Goal: Information Seeking & Learning: Learn about a topic

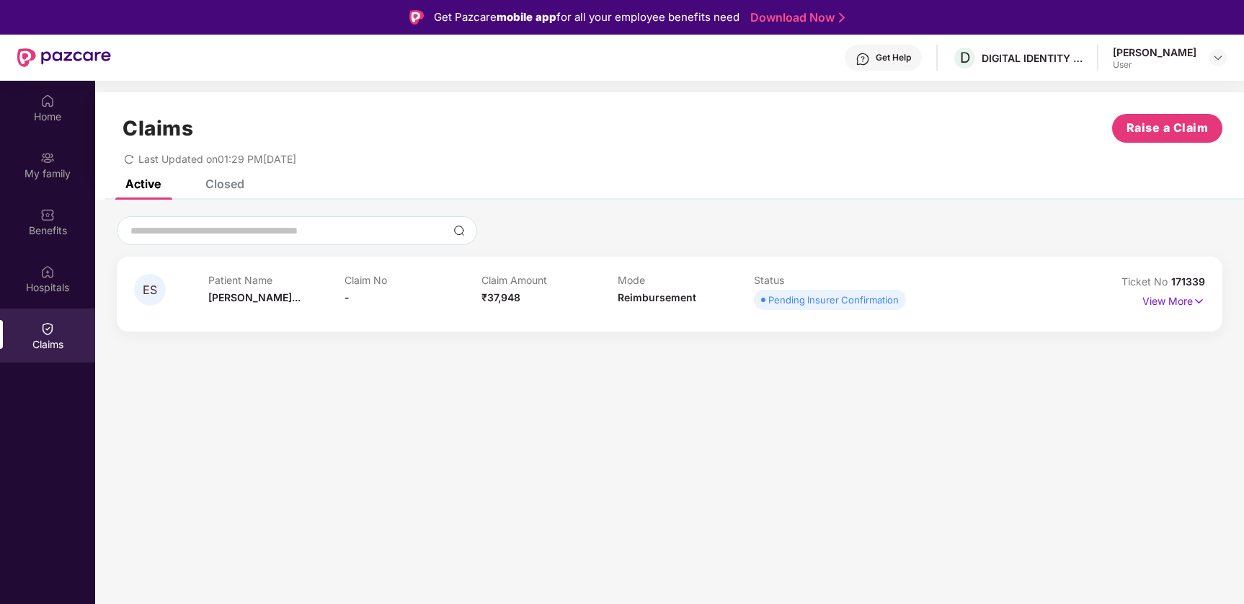
scroll to position [81, 0]
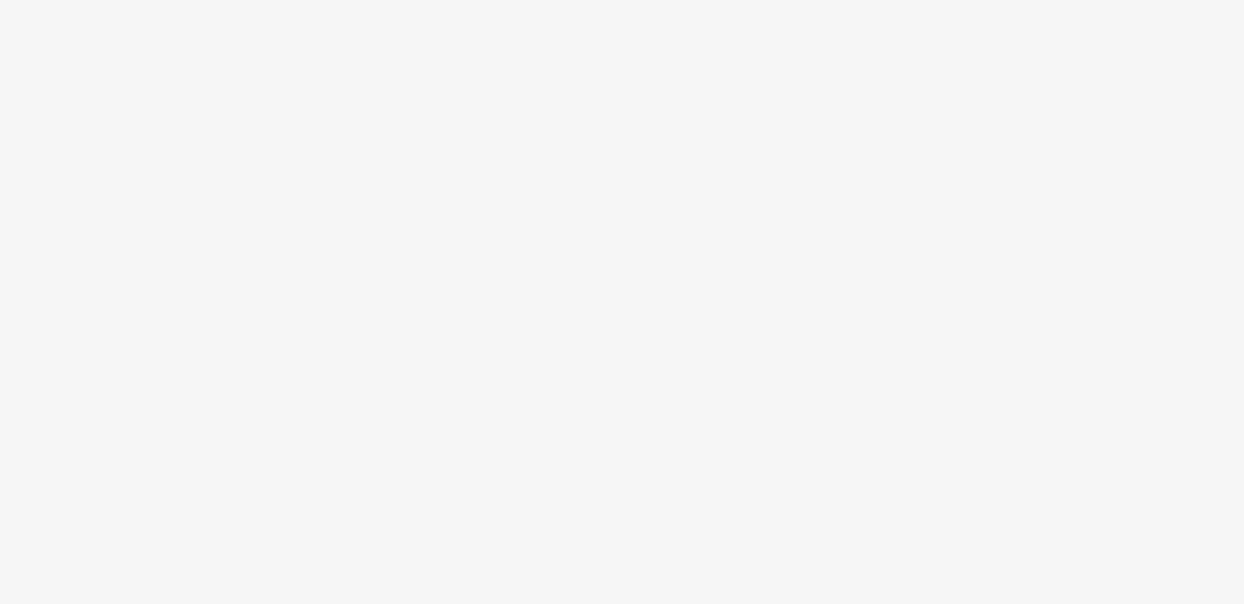
scroll to position [81, 0]
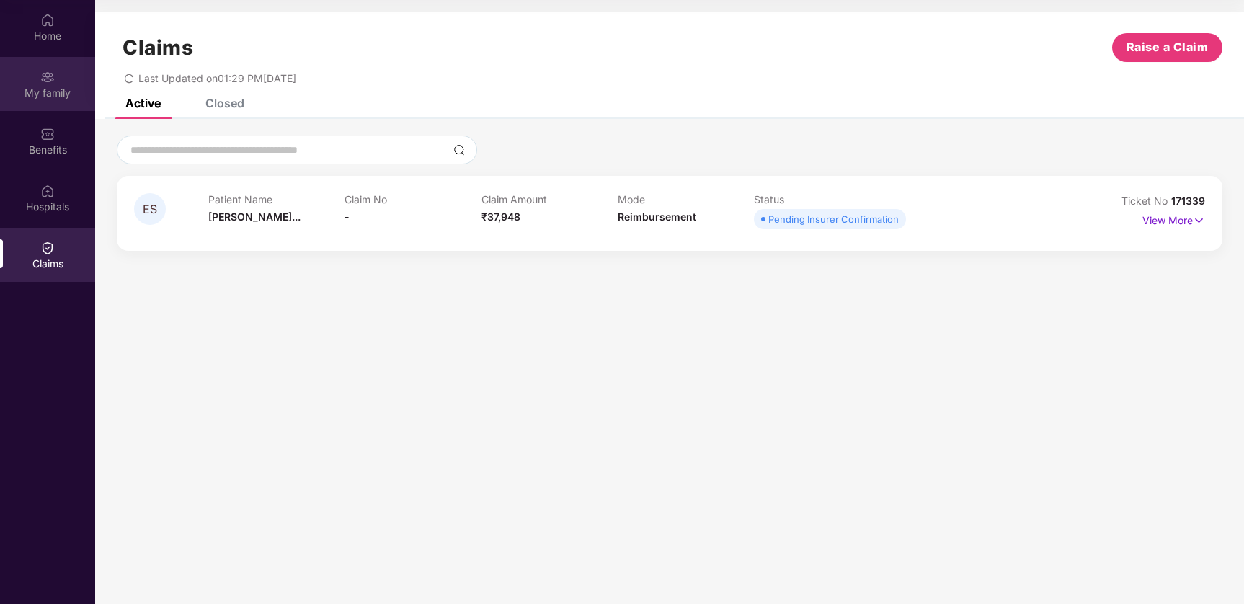
click at [38, 77] on div "My family" at bounding box center [47, 84] width 95 height 54
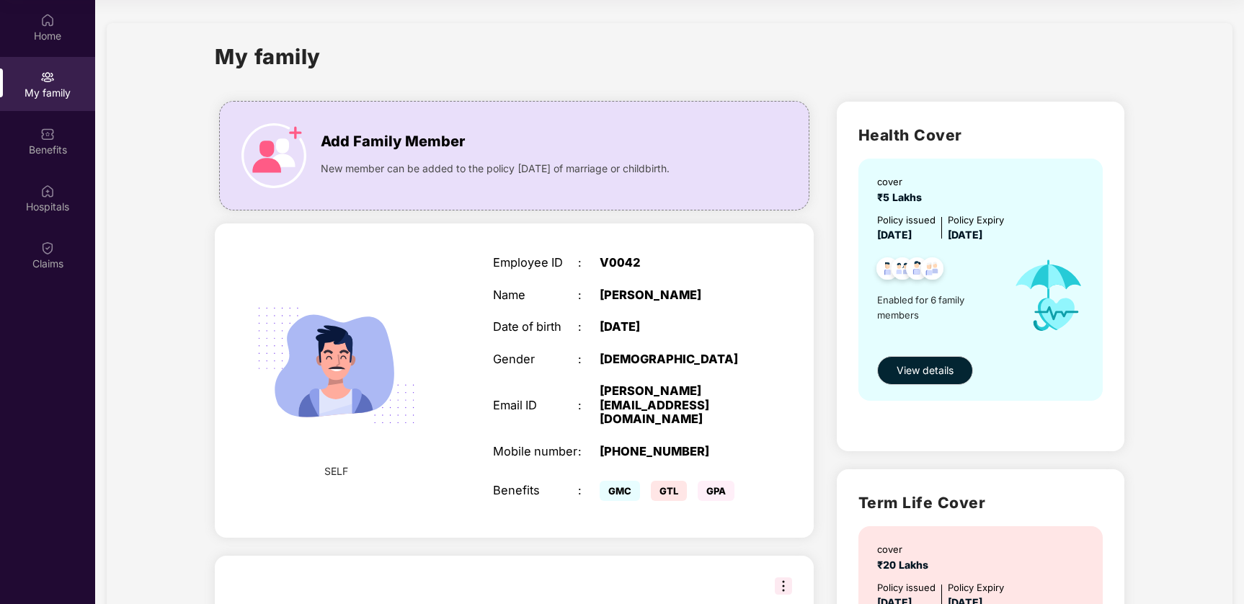
click at [917, 190] on div "cover ₹5 Lakhs" at bounding box center [902, 189] width 50 height 31
click at [924, 373] on span "View details" at bounding box center [924, 370] width 57 height 16
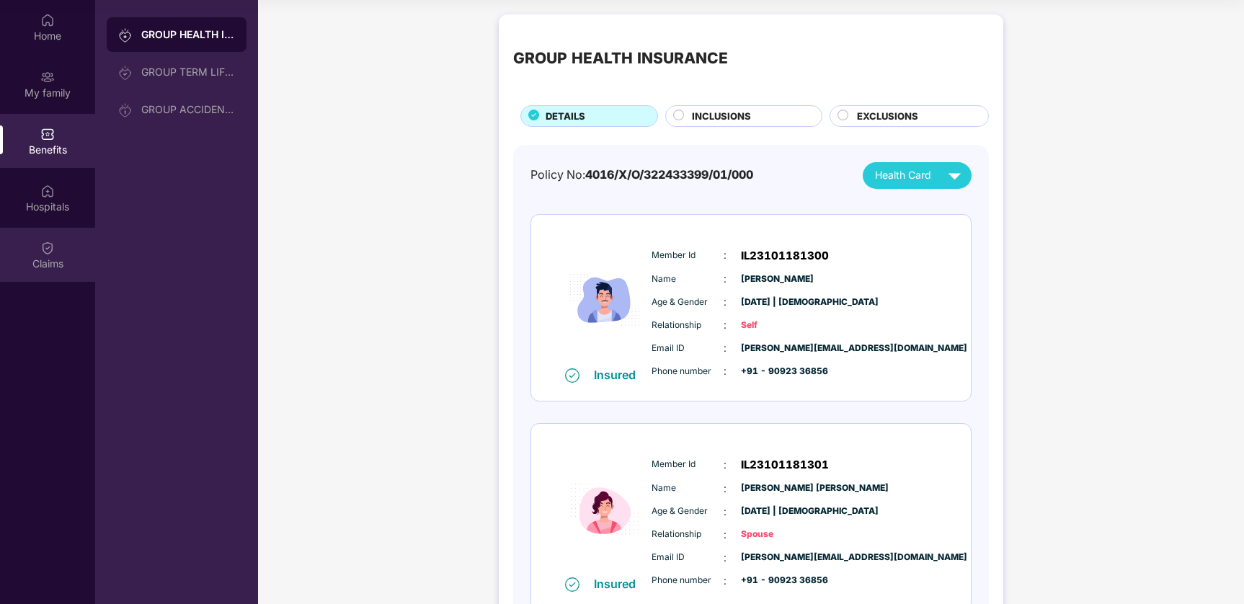
click at [52, 253] on img at bounding box center [47, 248] width 14 height 14
